Goal: Find specific page/section: Find specific page/section

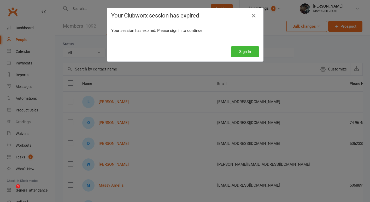
select select "100"
click at [88, 10] on div "Your Clubworx session has expired Your session has expired. Please sign in to c…" at bounding box center [185, 101] width 370 height 202
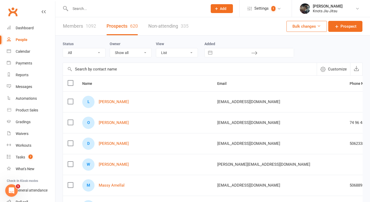
click at [89, 10] on input "text" at bounding box center [136, 8] width 135 height 7
type input "kevin"
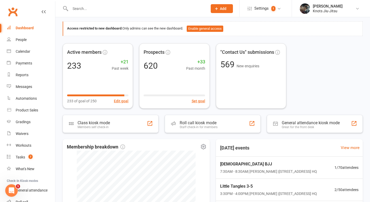
scroll to position [21, 0]
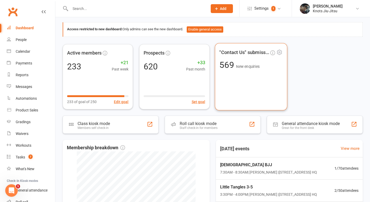
click at [252, 83] on div ""Contact Us" submissions 569 New enquiries" at bounding box center [251, 76] width 72 height 67
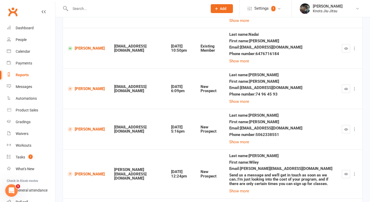
scroll to position [96, 0]
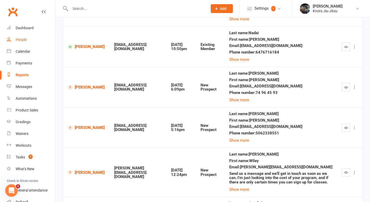
click at [23, 37] on link "People" at bounding box center [31, 40] width 48 height 12
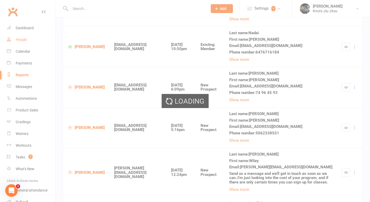
select select "100"
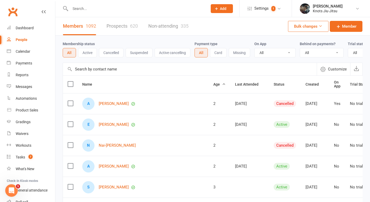
click at [125, 28] on link "Prospects 620" at bounding box center [122, 26] width 31 height 18
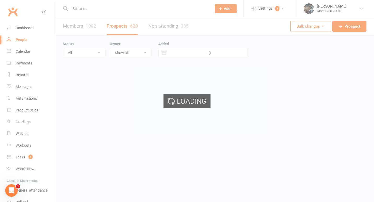
select select "100"
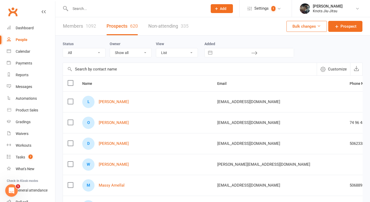
click at [82, 5] on input "text" at bounding box center [136, 8] width 135 height 7
click at [109, 125] on link "[PERSON_NAME]" at bounding box center [114, 123] width 30 height 4
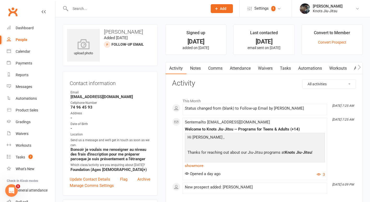
scroll to position [20, 0]
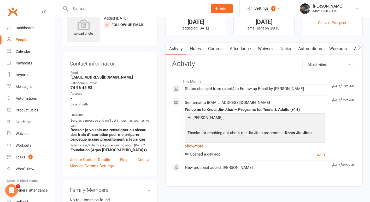
click at [194, 147] on link "show more" at bounding box center [255, 146] width 140 height 7
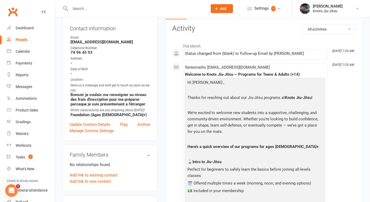
scroll to position [0, 0]
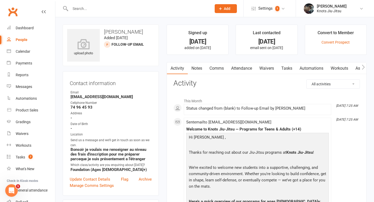
select select "100"
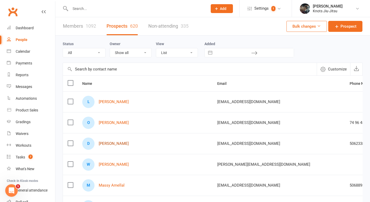
click at [114, 145] on link "[PERSON_NAME]" at bounding box center [114, 144] width 30 height 4
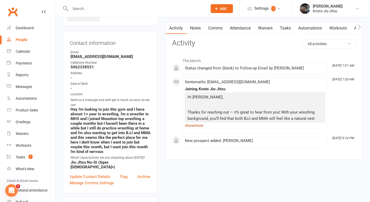
scroll to position [41, 0]
